Goal: Find contact information: Find contact information

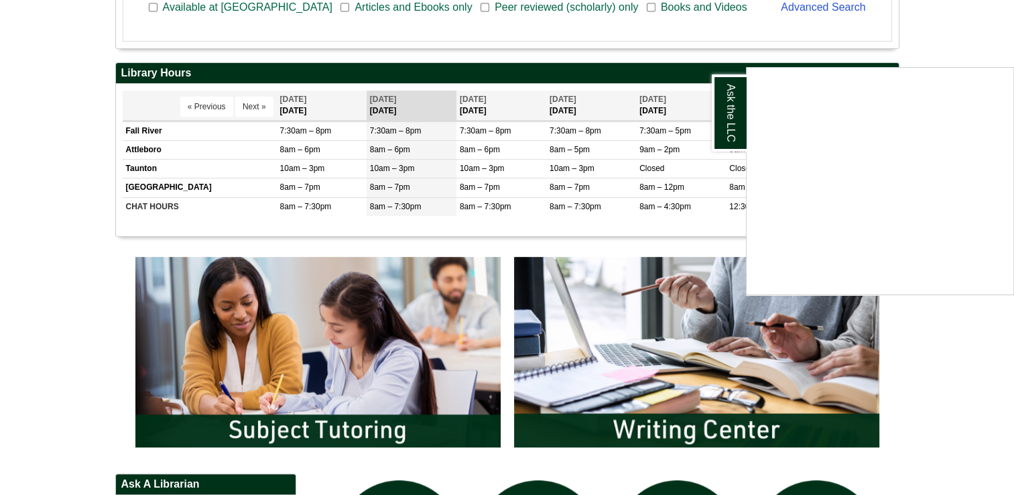
scroll to position [609, 0]
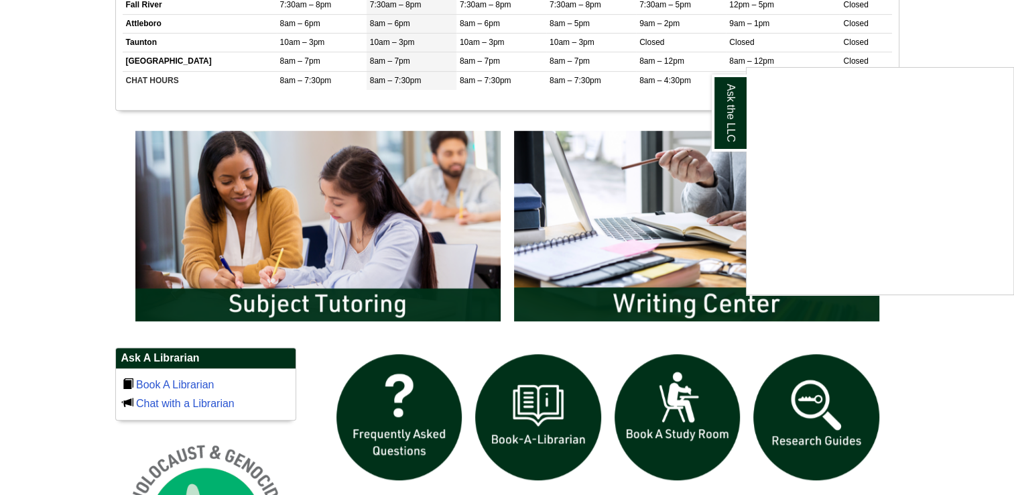
click at [405, 249] on div "Ask the LLC" at bounding box center [507, 247] width 1014 height 495
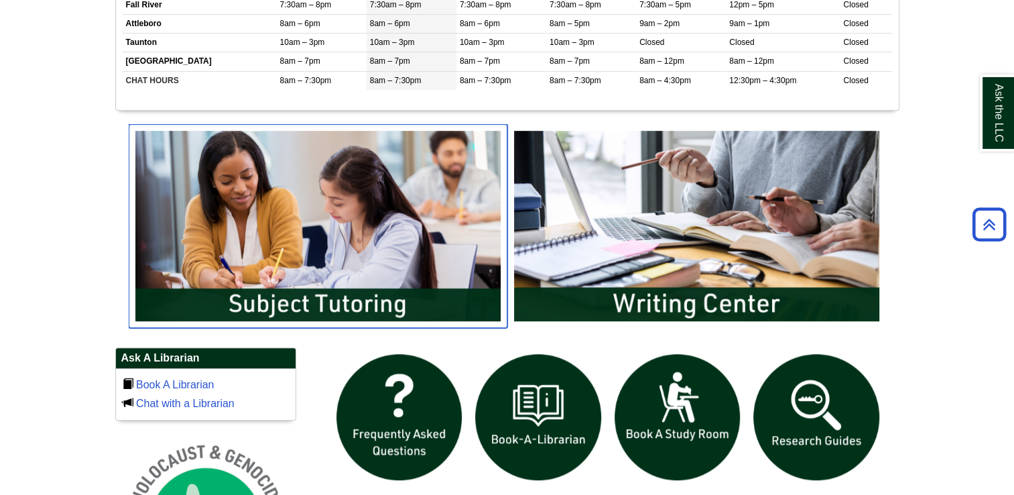
click at [405, 249] on img "slideshow" at bounding box center [318, 226] width 379 height 204
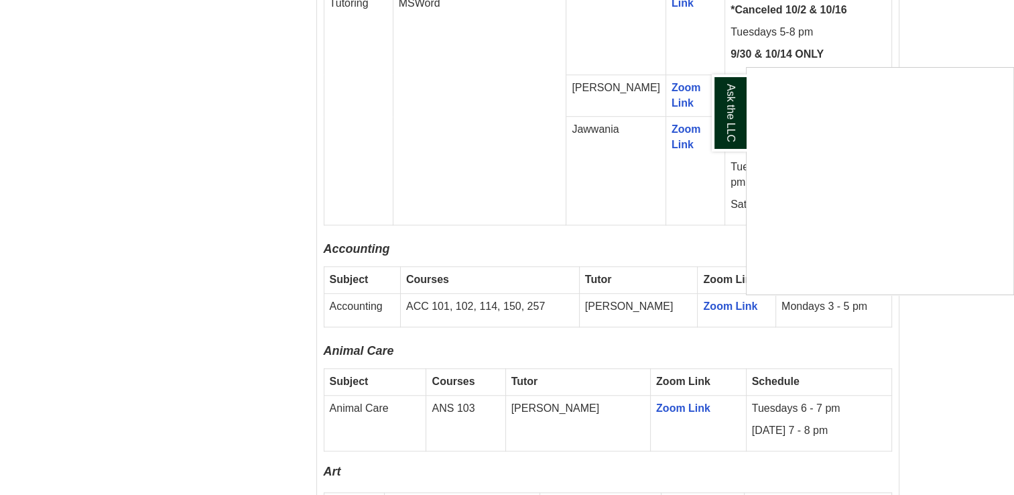
scroll to position [3984, 0]
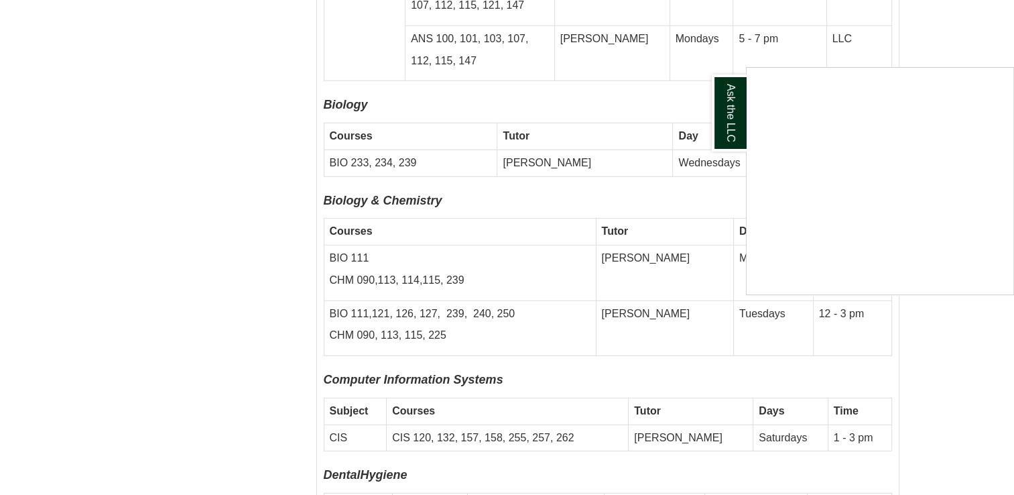
click at [93, 175] on div "Ask the LLC" at bounding box center [507, 247] width 1014 height 495
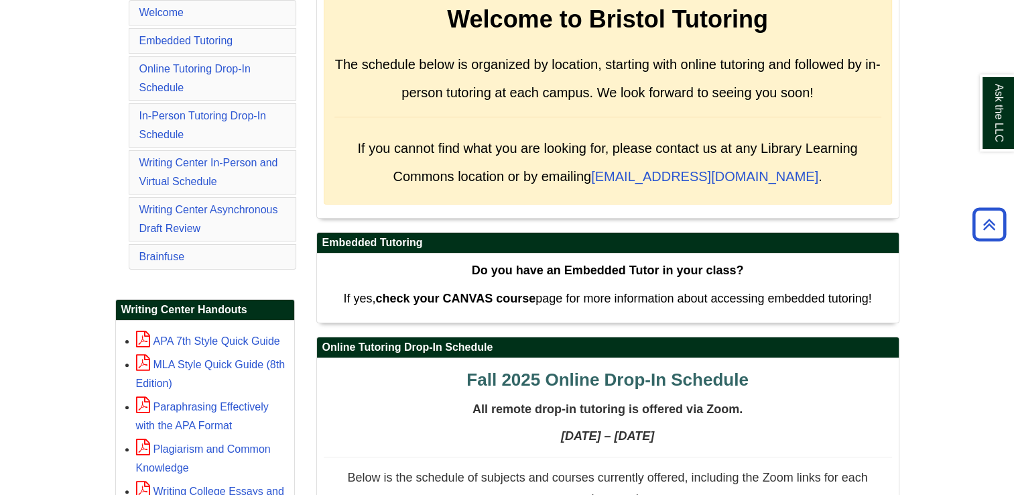
scroll to position [283, 0]
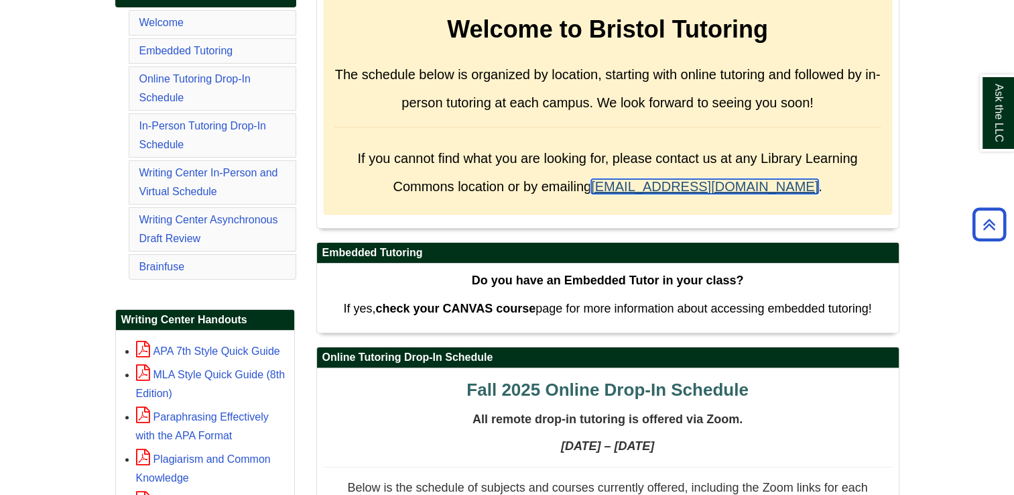
click at [668, 179] on link "[EMAIL_ADDRESS][DOMAIN_NAME]" at bounding box center [704, 186] width 227 height 15
click at [397, 422] on p "All remote drop-in tutoring is offered via Zoom." at bounding box center [608, 422] width 568 height 21
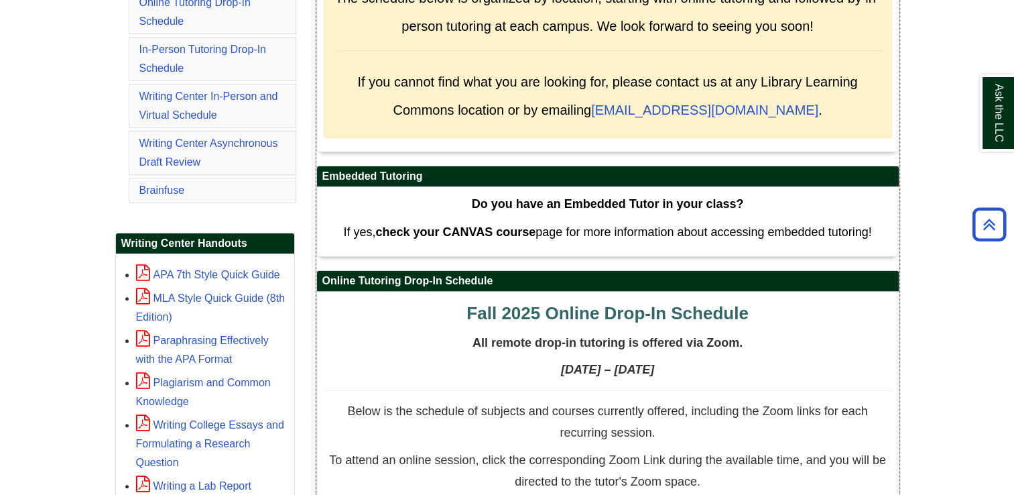
scroll to position [257, 0]
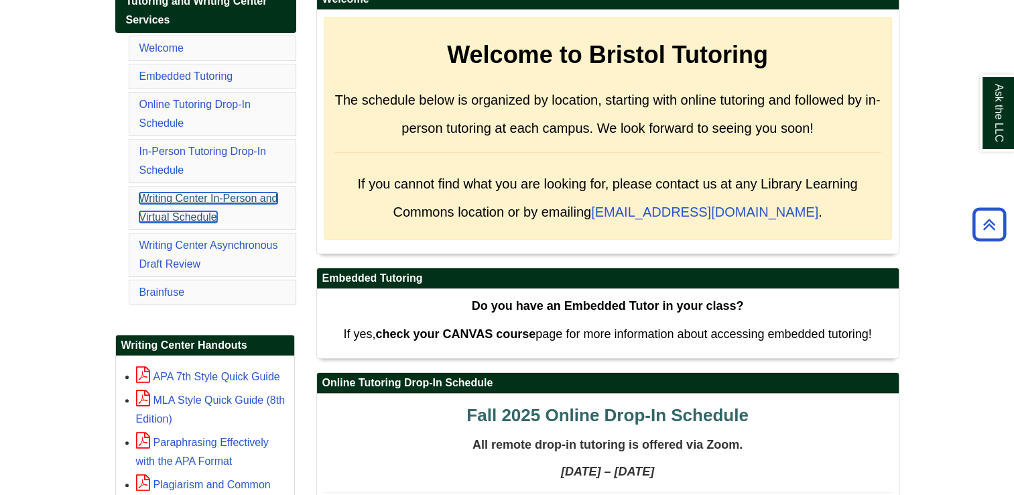
click at [156, 200] on link "Writing Center In-Person and Virtual Schedule" at bounding box center [208, 207] width 139 height 30
